Goal: Task Accomplishment & Management: Use online tool/utility

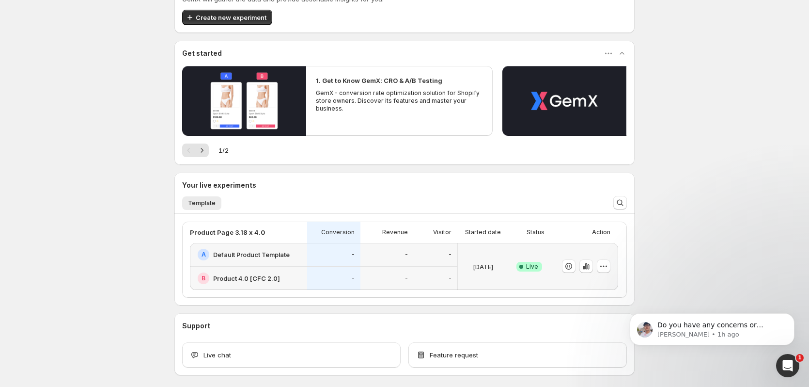
click at [546, 247] on div "Success Complete Live" at bounding box center [529, 266] width 42 height 47
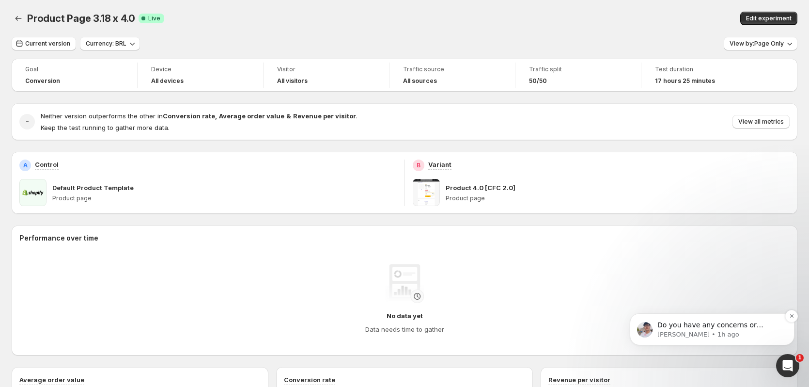
click at [688, 321] on p "Do you have any concerns or anything else that I can help you with?" at bounding box center [720, 325] width 125 height 10
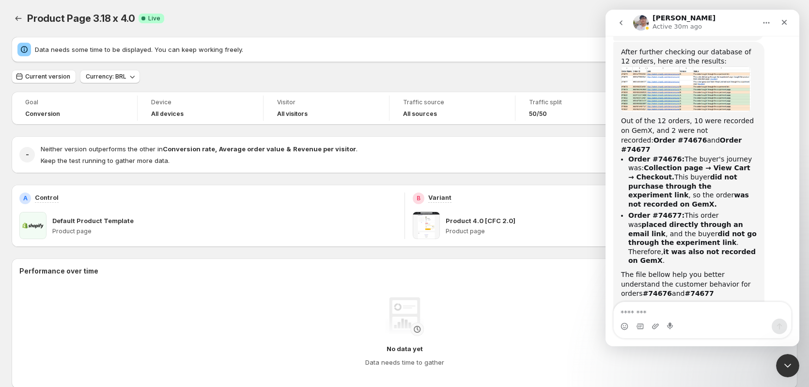
scroll to position [5287, 0]
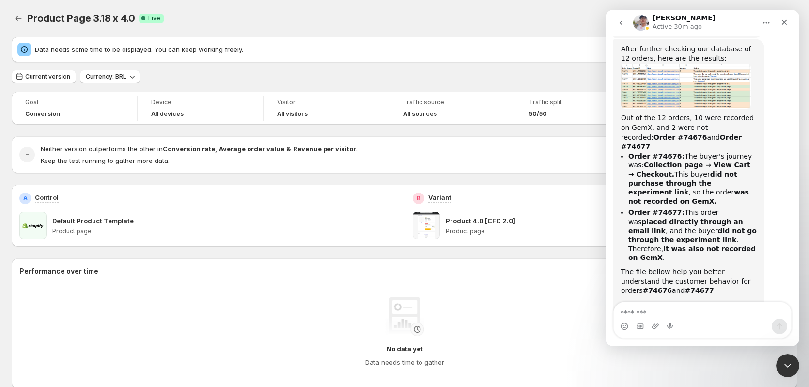
click at [701, 304] on textarea "Message…" at bounding box center [702, 310] width 177 height 16
type textarea "**********"
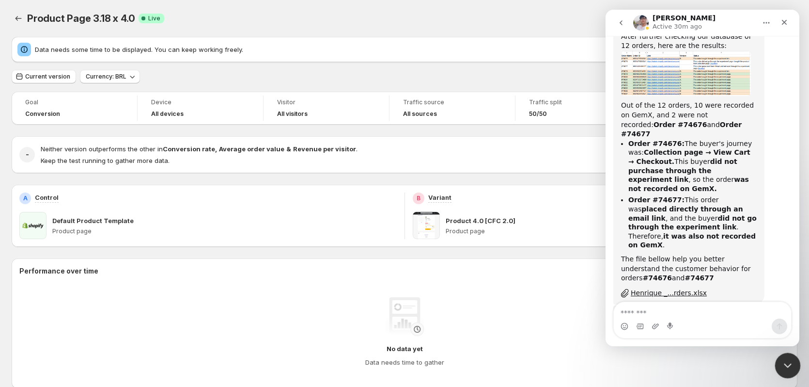
click at [783, 354] on div "Close Intercom Messenger" at bounding box center [786, 363] width 23 height 23
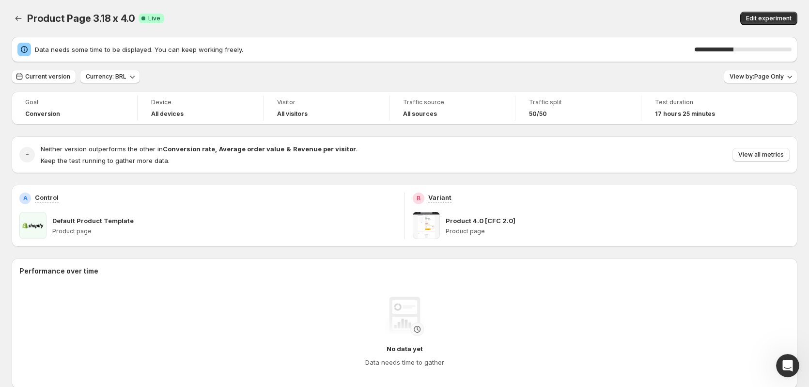
scroll to position [4075, 0]
click at [535, 42] on div "Data needs some time to be displayed. You can keep working freely. 41 %" at bounding box center [405, 49] width 786 height 25
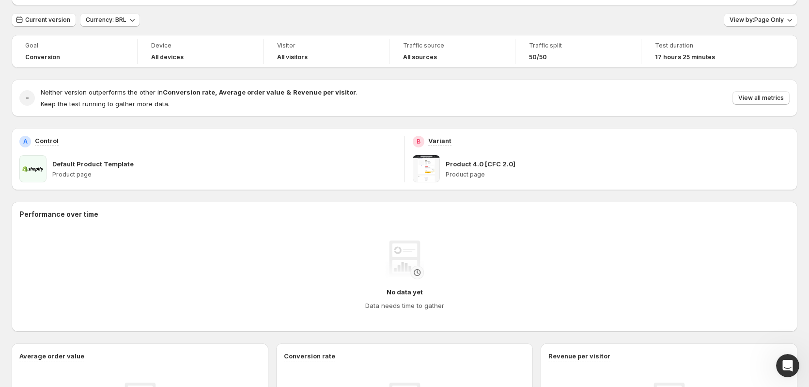
scroll to position [0, 0]
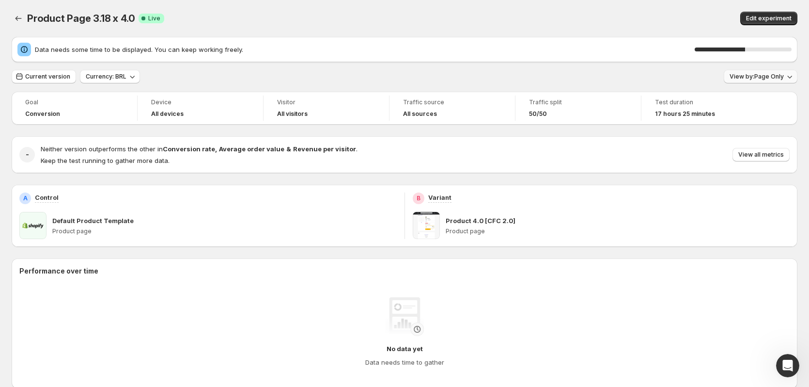
click at [784, 79] on span "View by: Page Only" at bounding box center [757, 77] width 54 height 8
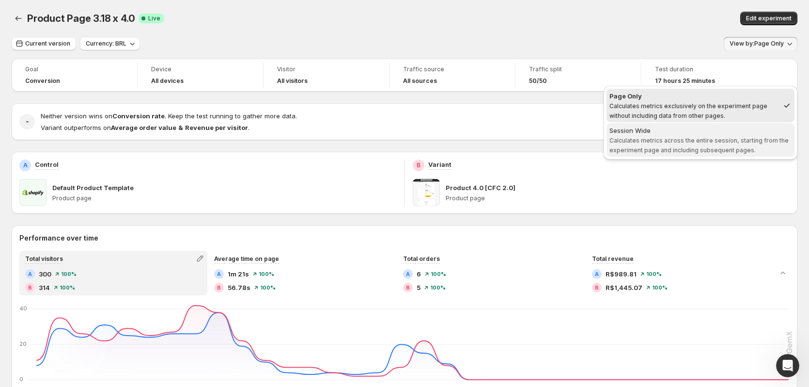
click at [682, 139] on span "Calculates metrics across the entire session, starting from the experiment page…" at bounding box center [699, 145] width 179 height 17
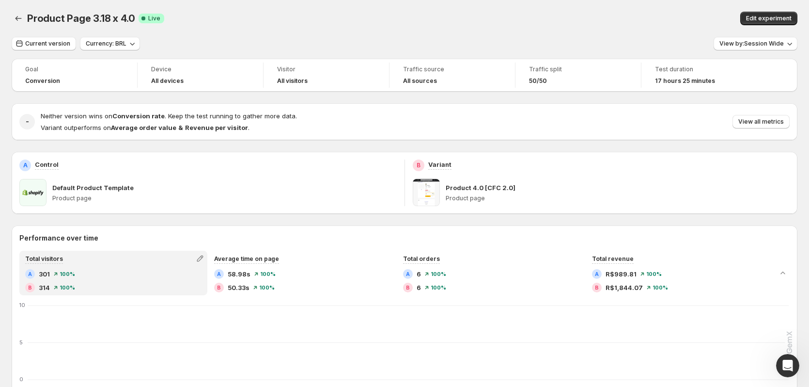
click at [558, 31] on div "Product Page 3.18 x 4.0. This page is ready Product Page 3.18 x 4.0 Success Com…" at bounding box center [405, 18] width 786 height 37
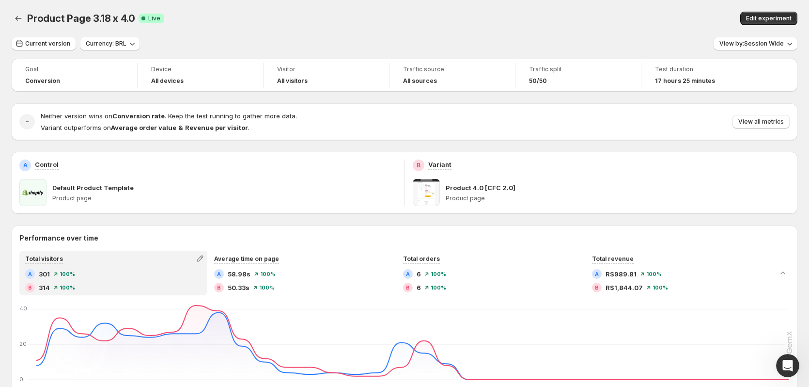
click at [48, 80] on span "Conversion" at bounding box center [42, 81] width 35 height 8
click at [218, 5] on div "Product Page 3.18 x 4.0. This page is ready Product Page 3.18 x 4.0 Success Com…" at bounding box center [405, 18] width 786 height 37
